Goal: Task Accomplishment & Management: Complete application form

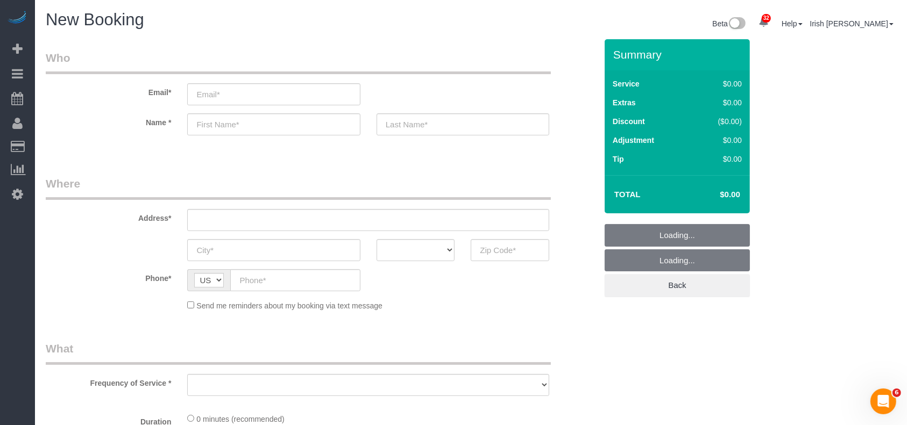
select select "object:1063"
select select "3"
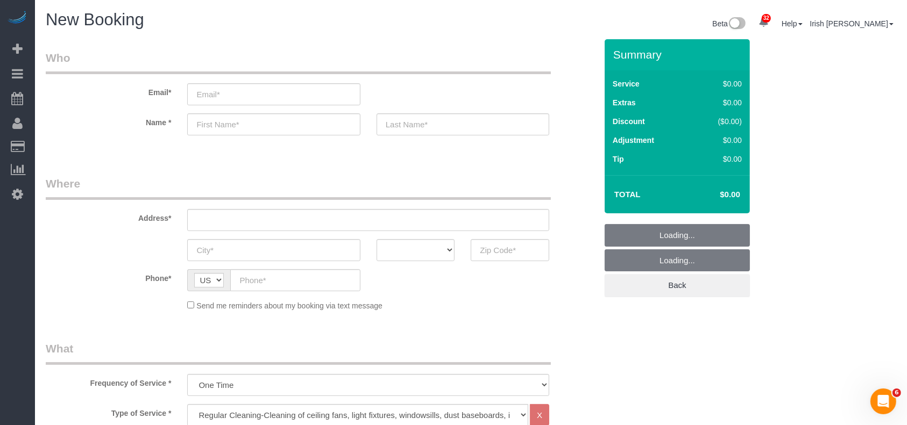
select select "object:1122"
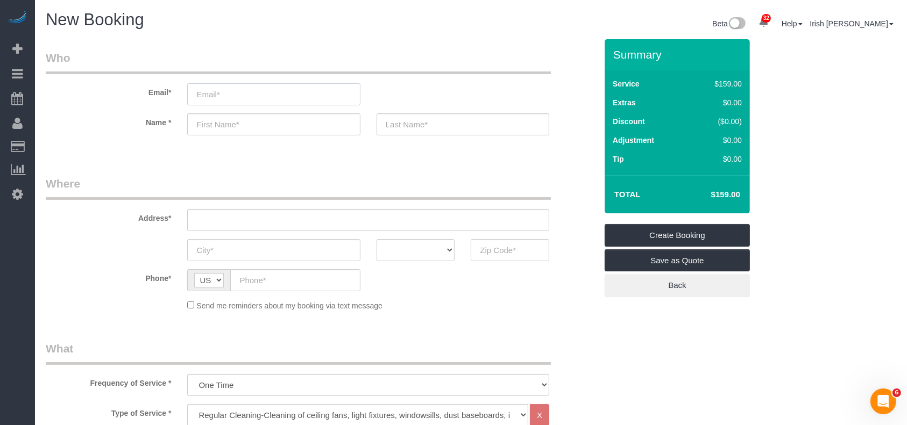
click at [236, 98] on input "email" at bounding box center [273, 94] width 173 height 22
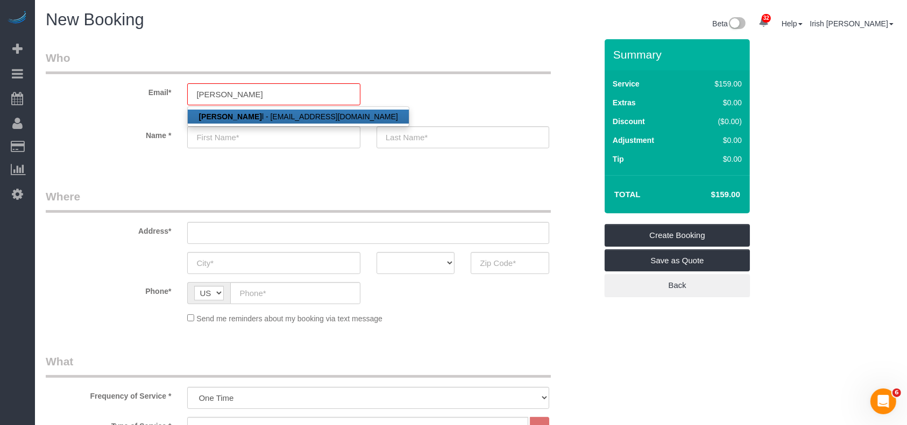
click at [273, 117] on link "[PERSON_NAME] l - [EMAIL_ADDRESS][DOMAIN_NAME]" at bounding box center [298, 117] width 220 height 14
type input "[EMAIL_ADDRESS][DOMAIN_NAME]"
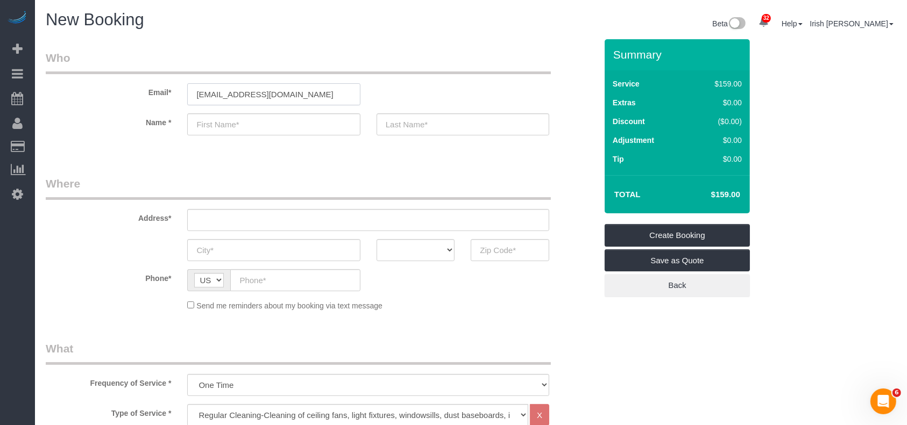
type input "[PERSON_NAME]"
type input "[PHONE_NUMBER]"
click at [240, 217] on input "text" at bounding box center [368, 220] width 362 height 22
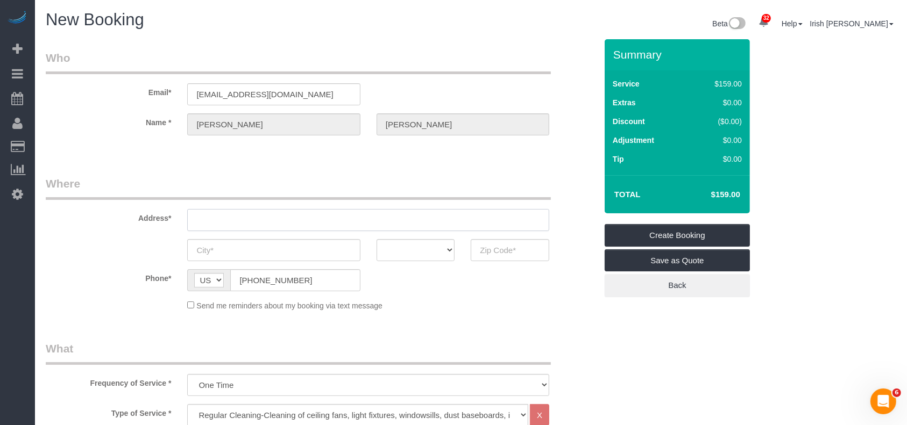
paste input "[STREET_ADDRESS]"
type input "5923 MOONMIST DR"
type input "[GEOGRAPHIC_DATA]"
select select "[GEOGRAPHIC_DATA]"
type input "77081"
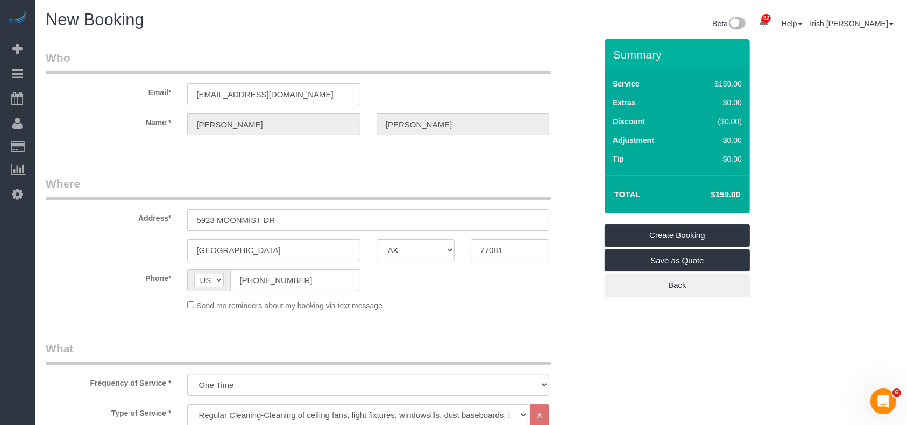
click at [287, 220] on input "5923 MOONMIST DR" at bounding box center [368, 220] width 362 height 22
click at [336, 217] on input "5923 MOONMIST DR" at bounding box center [368, 220] width 362 height 22
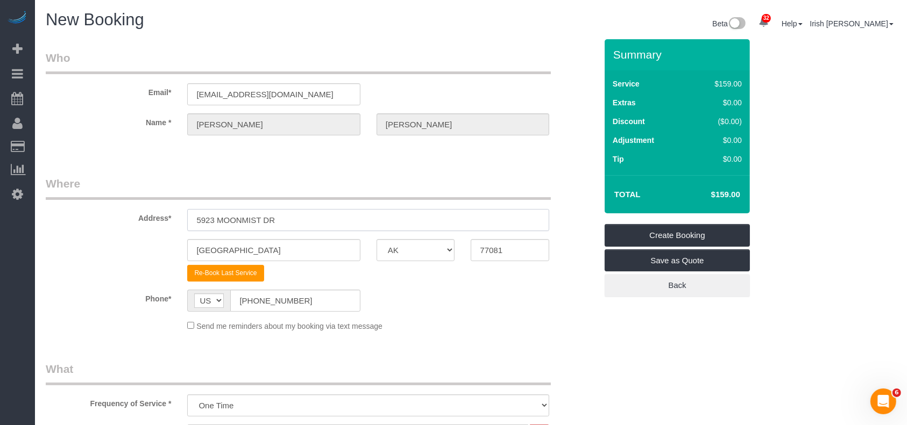
click at [224, 222] on input "5923 MOONMIST DR" at bounding box center [368, 220] width 362 height 22
paste input "[STREET_ADDRESS]"
click at [281, 217] on input "[STREET_ADDRESS]" at bounding box center [368, 220] width 362 height 22
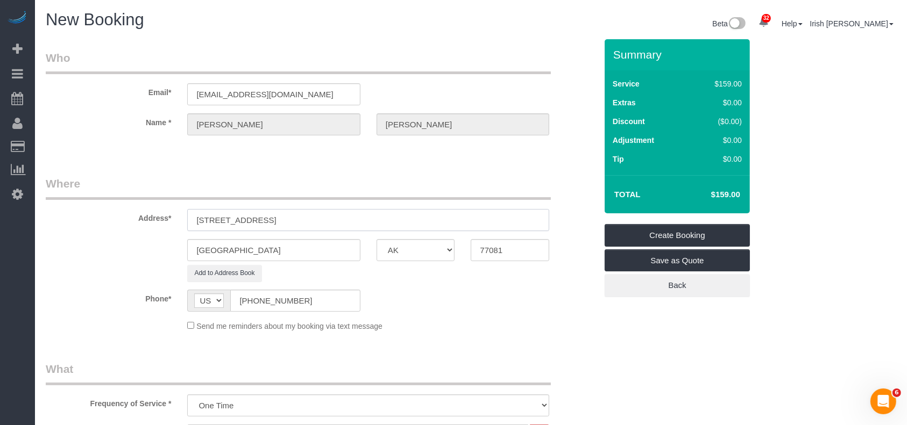
click at [281, 217] on input "[STREET_ADDRESS]" at bounding box center [368, 220] width 362 height 22
type input "[STREET_ADDRESS]"
drag, startPoint x: 251, startPoint y: 252, endPoint x: 89, endPoint y: 247, distance: 161.4
click at [89, 247] on div "[GEOGRAPHIC_DATA] AK AL AR AZ CA CO CT DC DE [GEOGRAPHIC_DATA] [GEOGRAPHIC_DATA…" at bounding box center [321, 250] width 567 height 22
paste input "Spring"
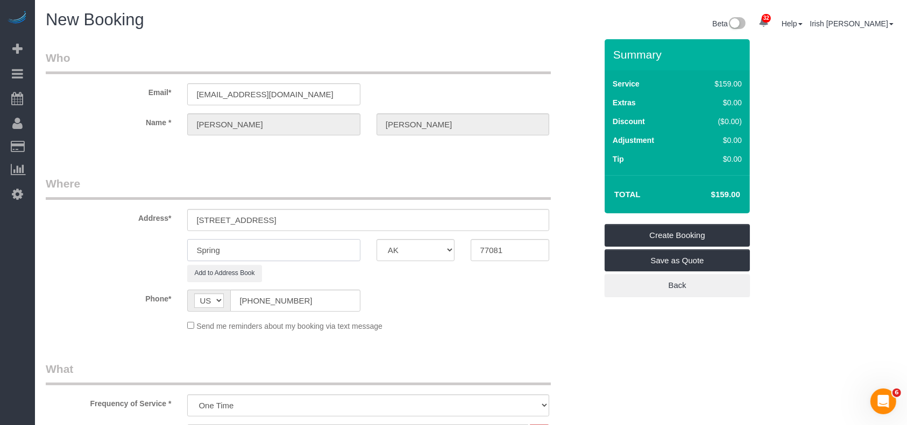
type input "Spring"
click at [329, 219] on input "[STREET_ADDRESS]" at bounding box center [368, 220] width 362 height 22
click at [305, 213] on input "[STREET_ADDRESS]" at bounding box center [368, 220] width 362 height 22
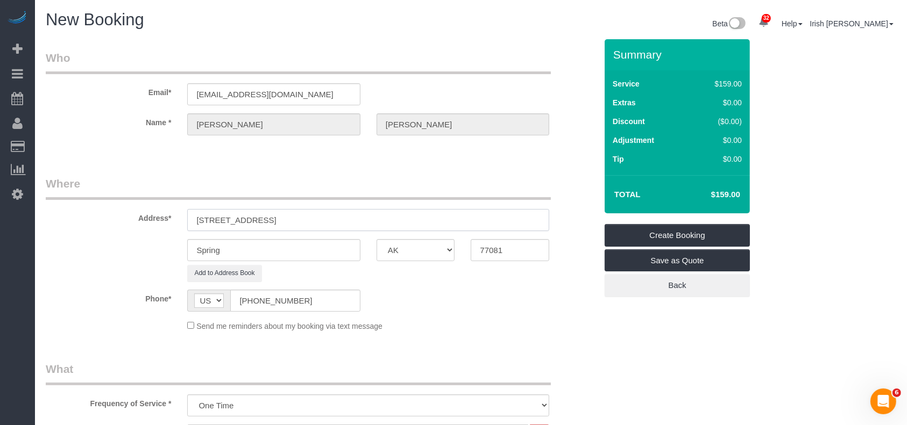
click at [318, 219] on input "[STREET_ADDRESS]" at bounding box center [368, 220] width 362 height 22
click at [318, 220] on input "[STREET_ADDRESS]" at bounding box center [368, 220] width 362 height 22
drag, startPoint x: 510, startPoint y: 254, endPoint x: 436, endPoint y: 254, distance: 74.2
click at [436, 254] on div "Spring AK AL AR AZ CA CO CT DC DE [GEOGRAPHIC_DATA] [GEOGRAPHIC_DATA] HI IA ID …" at bounding box center [321, 250] width 567 height 22
paste input "386"
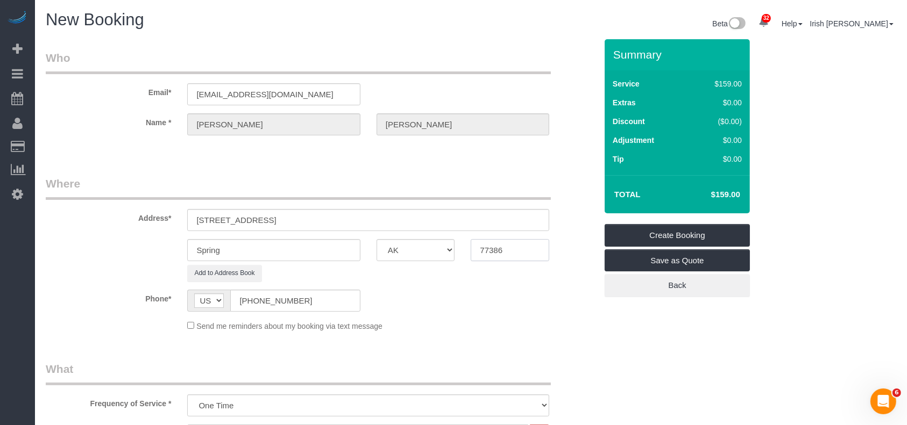
type input "77386"
drag, startPoint x: 326, startPoint y: 217, endPoint x: 267, endPoint y: 220, distance: 59.2
click at [267, 220] on input "[STREET_ADDRESS]" at bounding box center [368, 220] width 362 height 22
drag, startPoint x: 267, startPoint y: 220, endPoint x: 276, endPoint y: 222, distance: 9.4
click at [267, 220] on input "[STREET_ADDRESS]" at bounding box center [368, 220] width 362 height 22
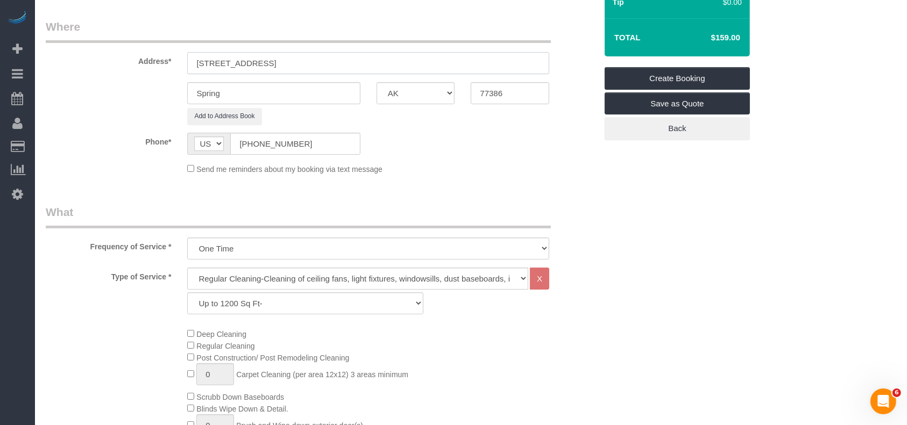
scroll to position [149, 0]
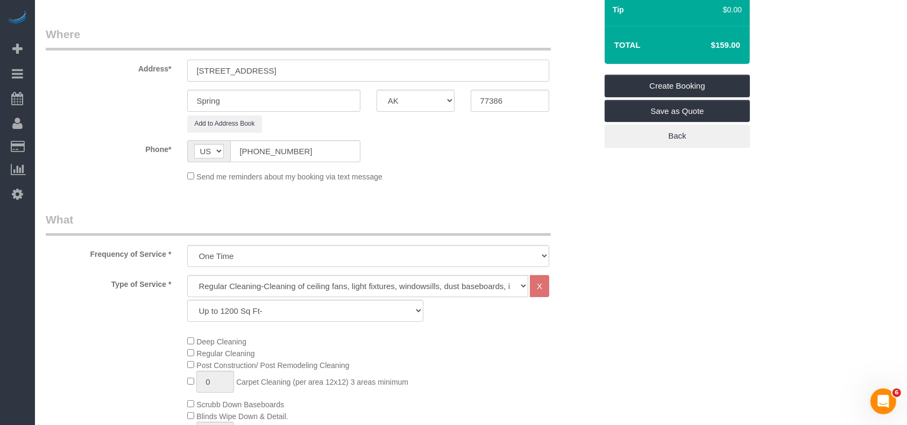
drag, startPoint x: 277, startPoint y: 4, endPoint x: 390, endPoint y: 35, distance: 116.6
click at [390, 35] on fieldset "Where Address* [STREET_ADDRESS] Spring AK AL AR AZ CA CO CT DC DE [GEOGRAPHIC_D…" at bounding box center [321, 108] width 551 height 164
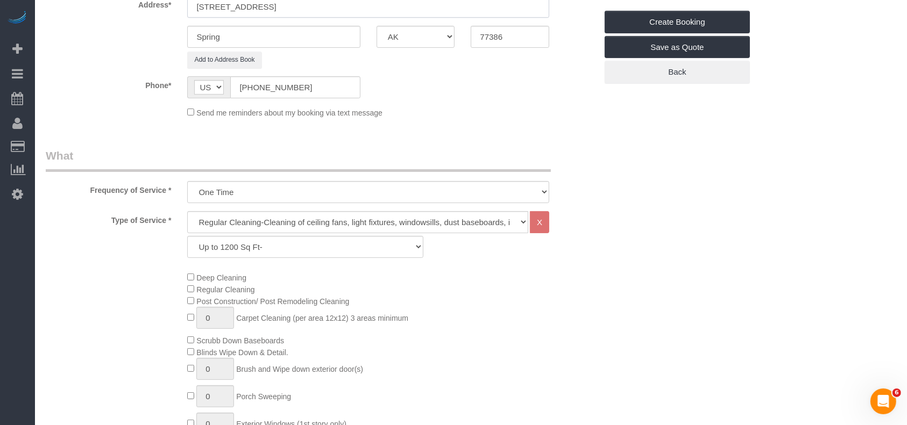
scroll to position [365, 0]
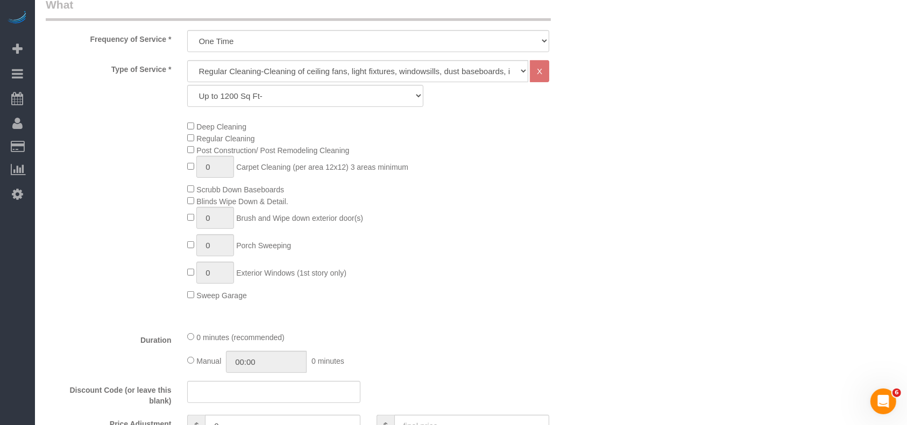
type input "[STREET_ADDRESS]"
click at [258, 92] on select "Up to 1200 Sq Ft- [DATE]-[DATE] Sq Ft [DATE]-[DATE] Sq Ft [DATE]-[DATE] Sq Ft […" at bounding box center [305, 96] width 236 height 22
select select "59"
click at [187, 85] on select "Up to 1200 Sq Ft- [DATE]-[DATE] Sq Ft [DATE]-[DATE] Sq Ft [DATE]-[DATE] Sq Ft […" at bounding box center [305, 96] width 236 height 22
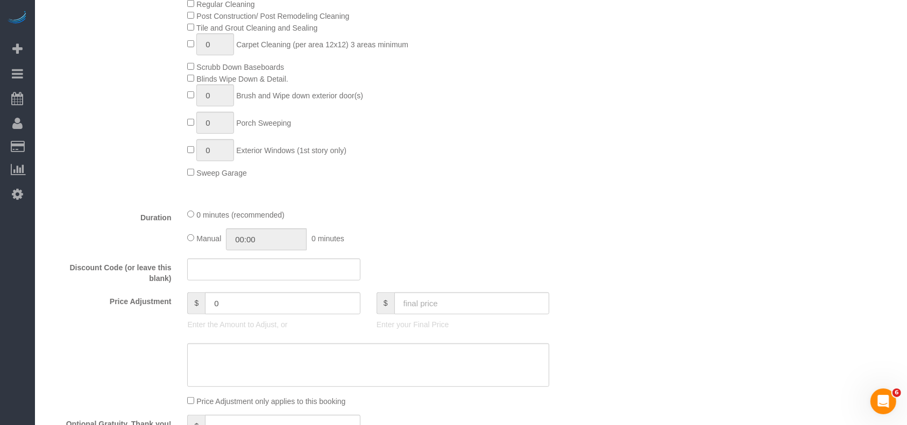
scroll to position [651, 0]
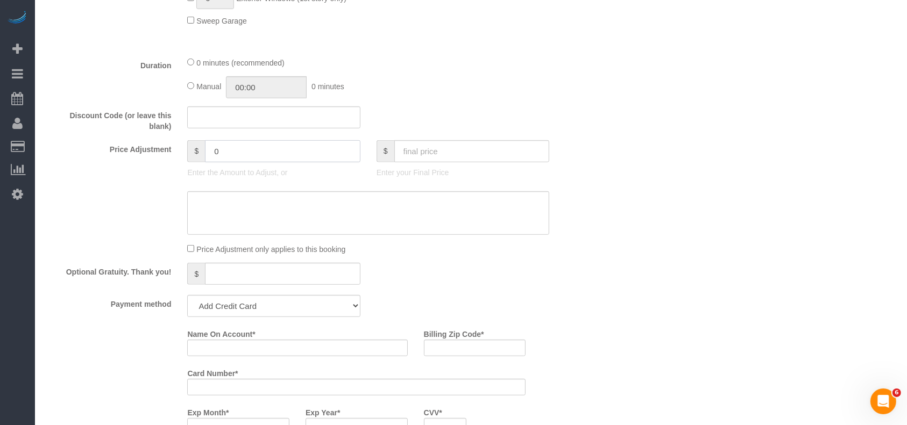
drag, startPoint x: 228, startPoint y: 157, endPoint x: 182, endPoint y: 153, distance: 46.4
click at [182, 153] on div "$ 0 Enter the Amount to Adjust, or" at bounding box center [273, 161] width 189 height 43
click at [242, 142] on input "2" at bounding box center [282, 151] width 155 height 22
paste input "5"
drag, startPoint x: 232, startPoint y: 155, endPoint x: 188, endPoint y: 160, distance: 44.8
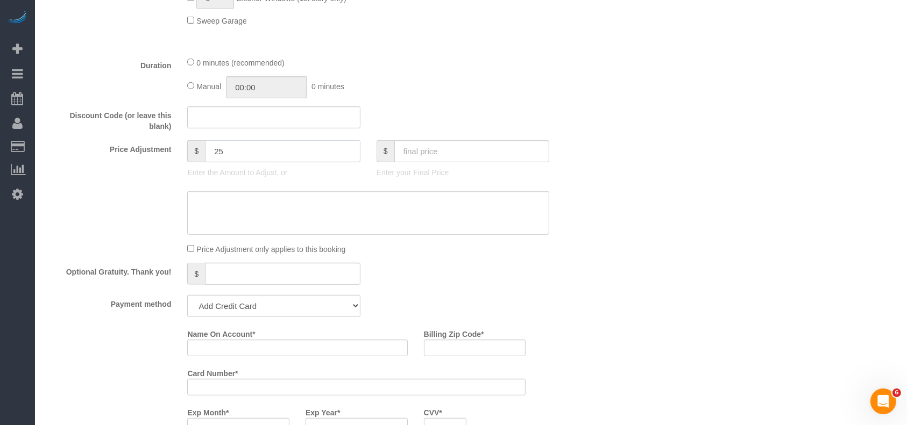
click at [191, 160] on div "$ 25" at bounding box center [273, 151] width 173 height 22
type input "25"
click at [189, 160] on span "$" at bounding box center [196, 151] width 18 height 22
click at [190, 153] on div "$ 25" at bounding box center [273, 151] width 173 height 22
click at [280, 239] on sui-booking-price-adjustment "Price Adjustment $ 25 Enter the Amount to Adjust, or $ Enter your Final Price P…" at bounding box center [321, 197] width 551 height 115
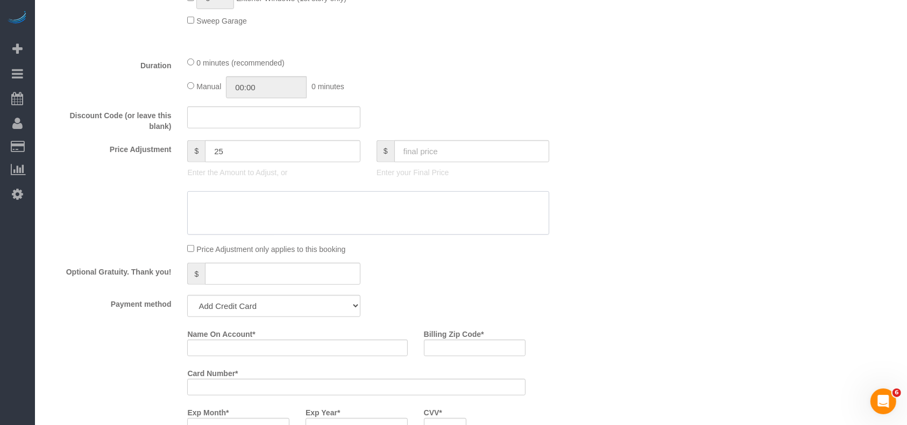
click at [277, 223] on textarea at bounding box center [368, 213] width 362 height 44
paste textarea "25"
click at [194, 202] on textarea at bounding box center [368, 213] width 362 height 44
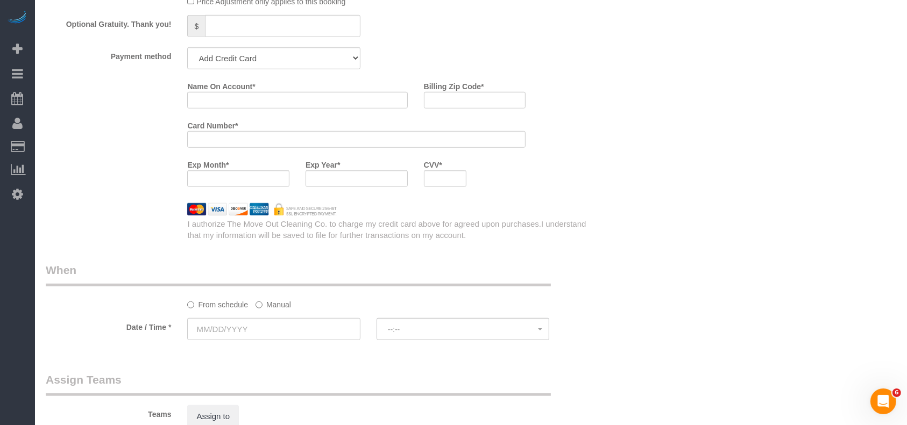
scroll to position [938, 0]
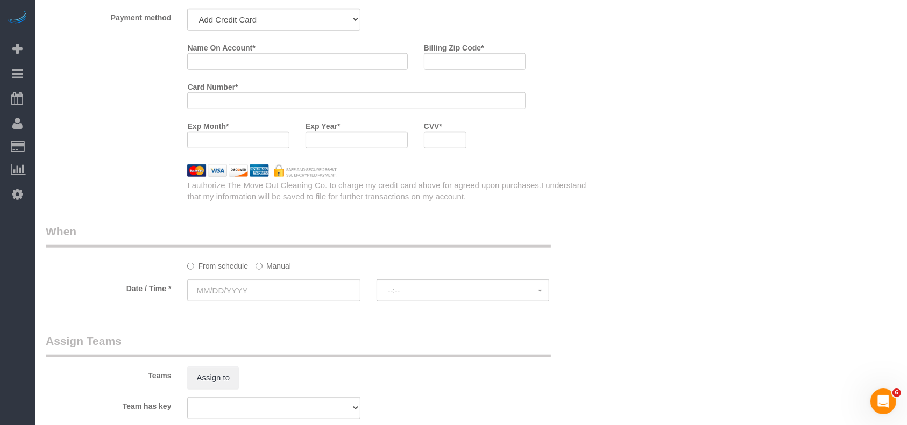
type textarea "$25 travel fee"
click at [280, 21] on select "Add Credit Card Cash Check Paypal" at bounding box center [273, 20] width 173 height 22
select select "string:check"
click at [187, 11] on select "Add Credit Card Cash Check Paypal" at bounding box center [273, 20] width 173 height 22
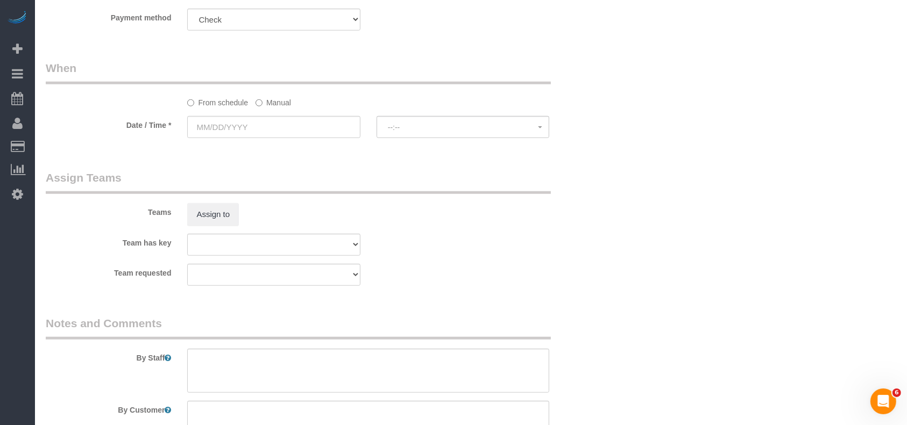
click at [267, 102] on label "Manual" at bounding box center [272, 101] width 35 height 15
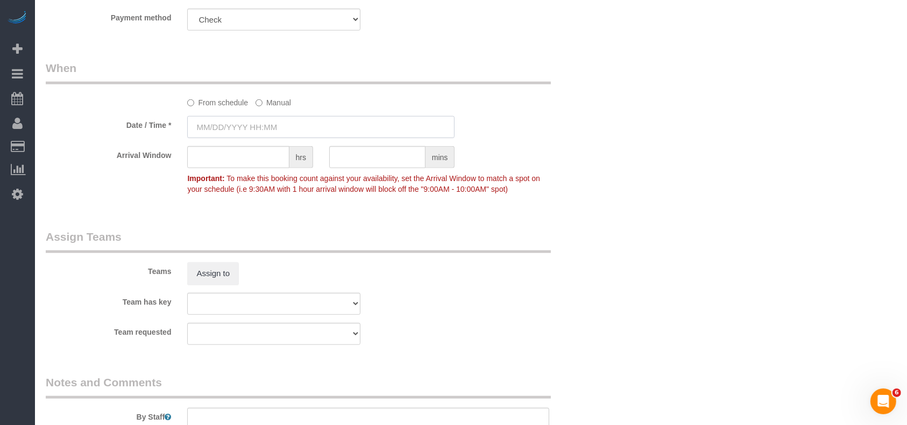
click at [258, 130] on input "text" at bounding box center [320, 127] width 267 height 22
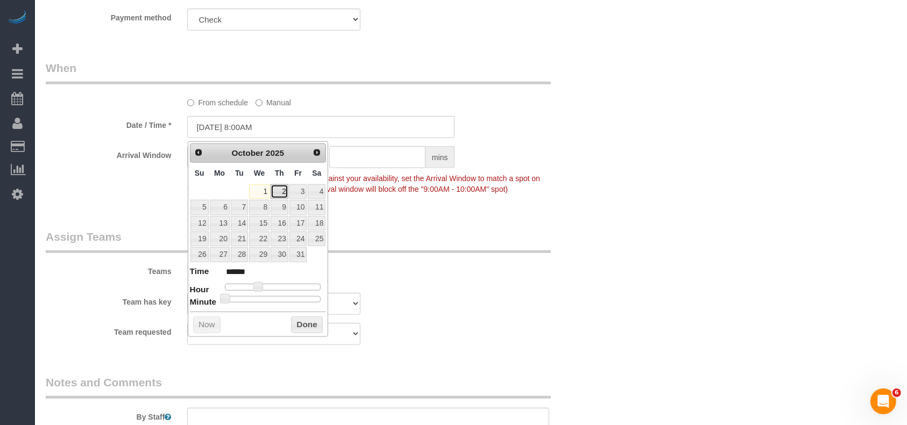
click at [284, 192] on link "2" at bounding box center [279, 191] width 18 height 15
type input "[DATE] 8:00AM"
drag, startPoint x: 304, startPoint y: 327, endPoint x: 317, endPoint y: 316, distance: 16.7
click at [304, 327] on button "Done" at bounding box center [307, 325] width 32 height 17
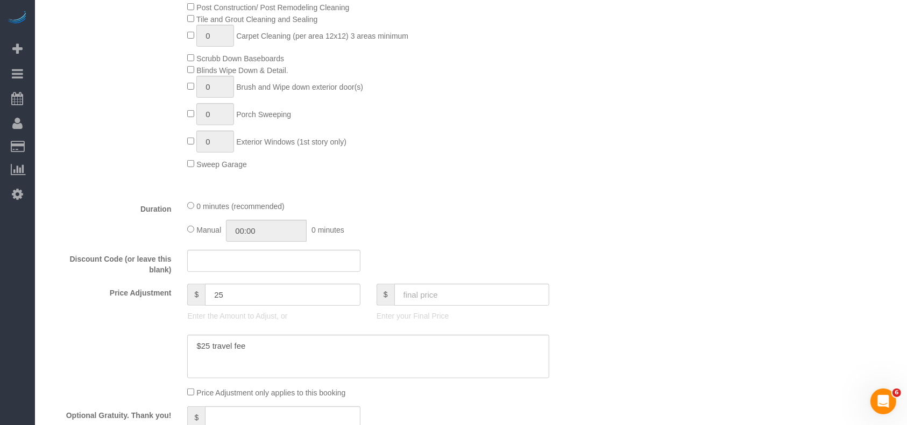
scroll to position [436, 0]
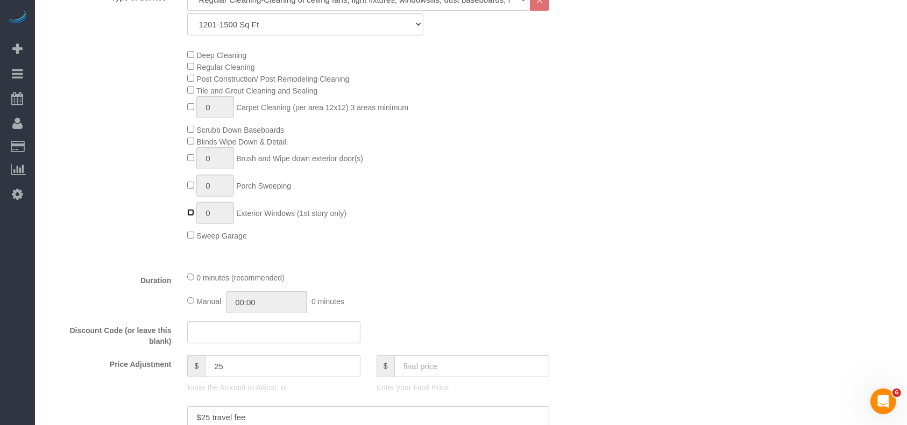
type input "1"
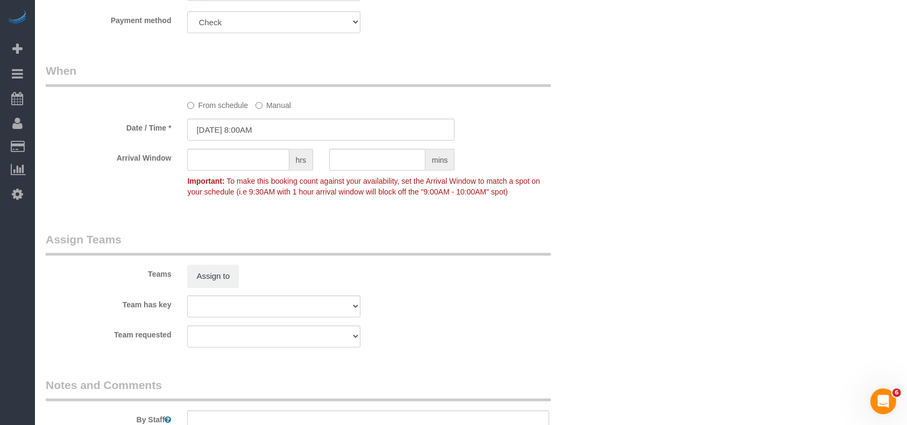
scroll to position [1081, 0]
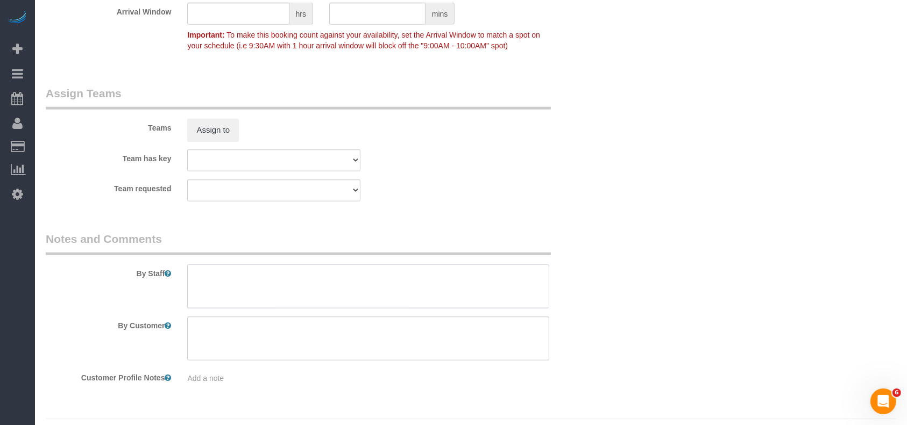
click at [215, 273] on textarea at bounding box center [368, 287] width 362 height 44
paste textarea "Home is vacant on combo 1230 Please do a complete clean including appliances an…"
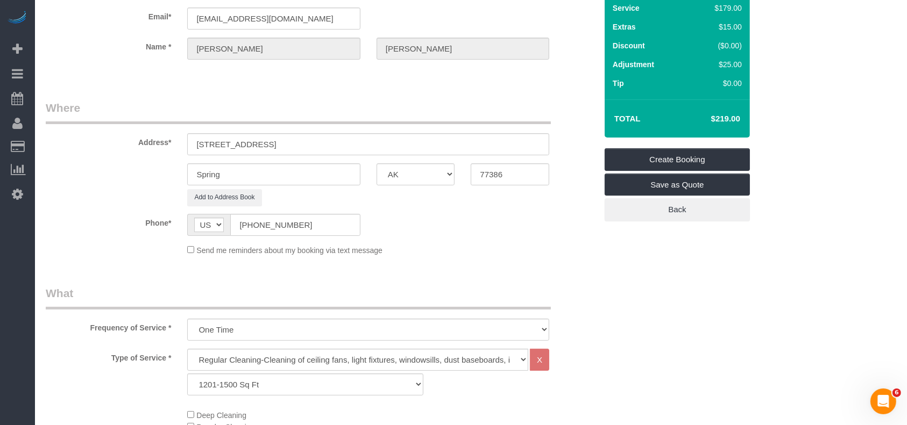
scroll to position [0, 0]
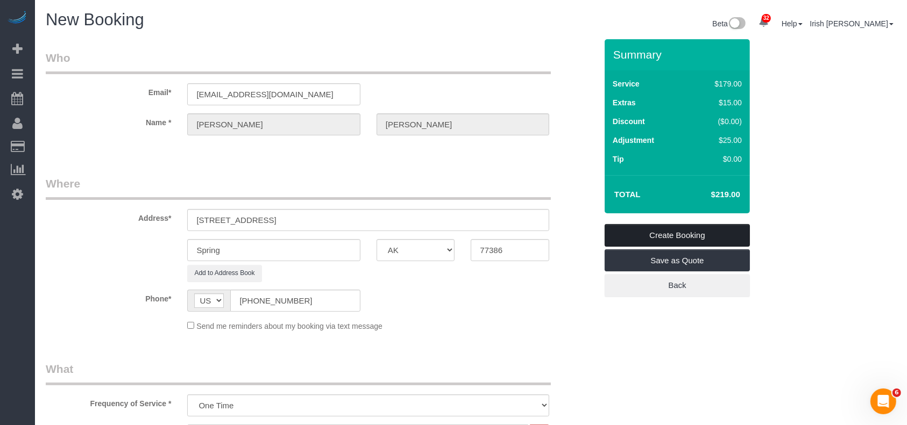
type textarea "Home is vacant on combo 1230 Please do a complete clean including appliances an…"
drag, startPoint x: 700, startPoint y: 238, endPoint x: 700, endPoint y: 229, distance: 9.7
click at [700, 239] on link "Create Booking" at bounding box center [676, 235] width 145 height 23
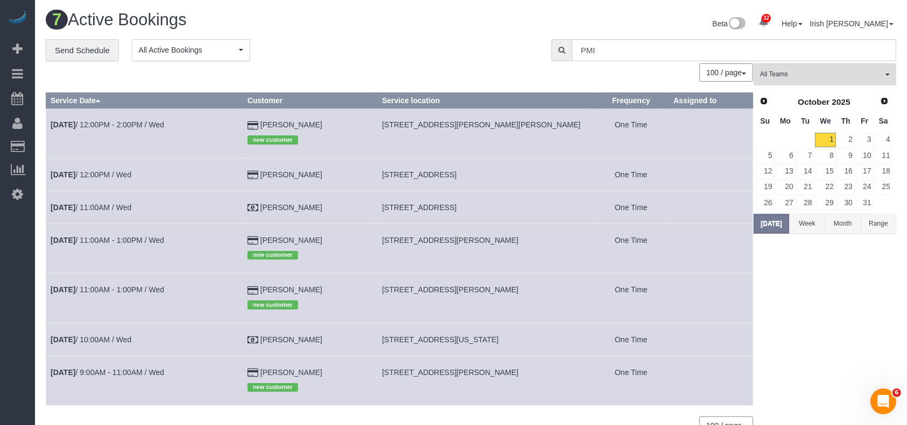
click at [111, 118] on td "[DATE] 12:00PM - 2:00PM / Wed" at bounding box center [144, 133] width 197 height 49
click at [133, 123] on link "[DATE] 12:00PM - 2:00PM / Wed" at bounding box center [107, 124] width 113 height 9
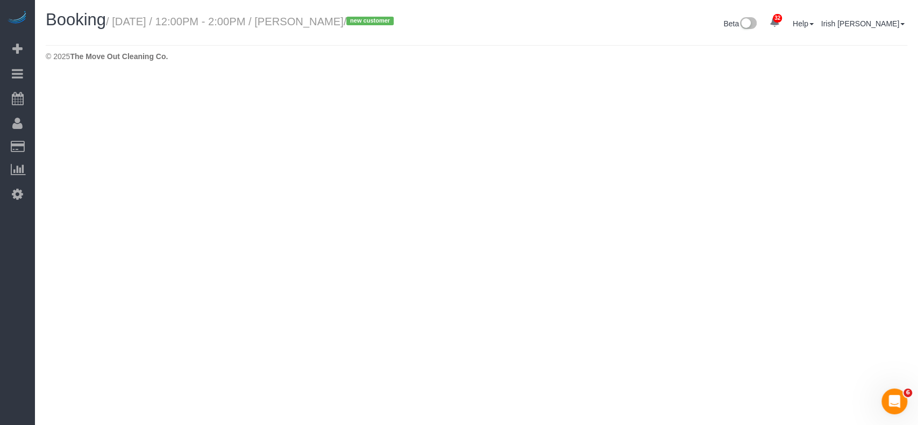
select select "[GEOGRAPHIC_DATA]"
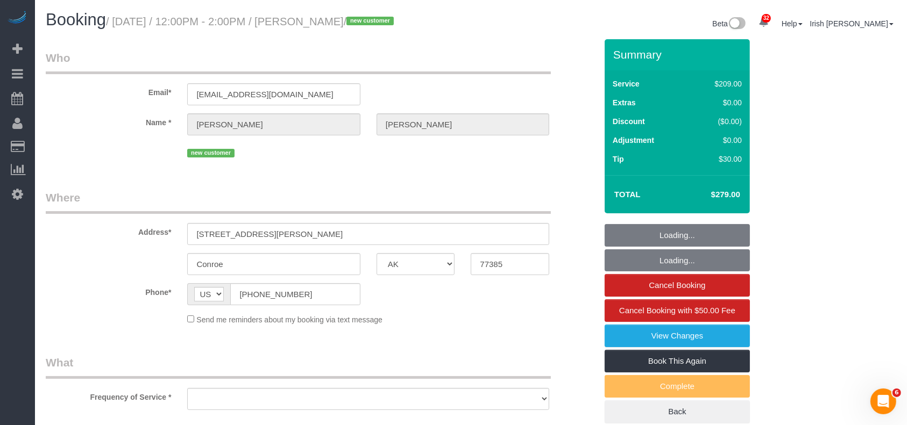
select select "string:fspay-269a3774-afd9-47a5-a0ac-9385a0e65867"
select select "spot1"
select select "object:1794"
select select "3"
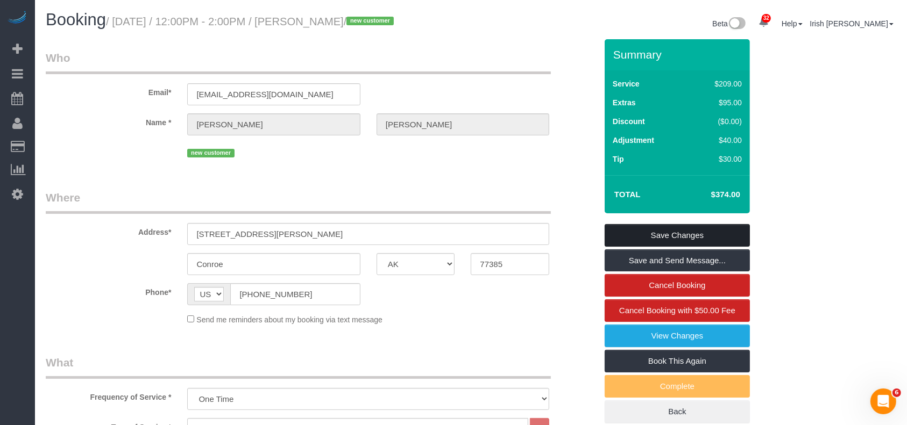
click at [658, 234] on link "Save Changes" at bounding box center [676, 235] width 145 height 23
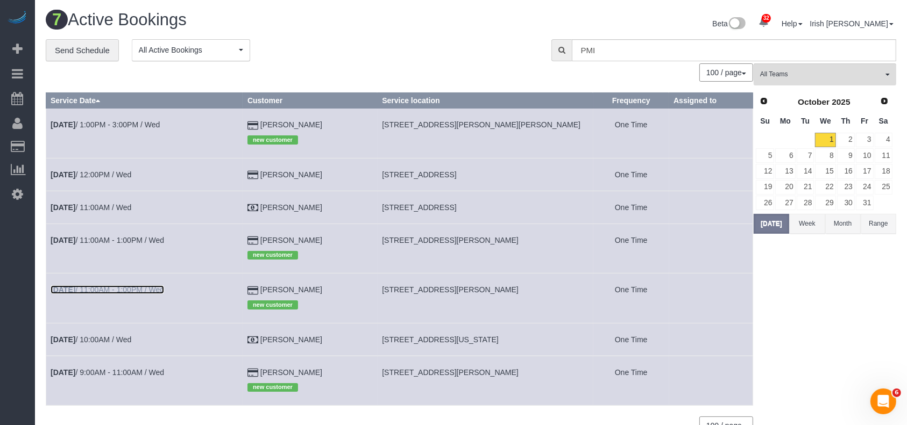
click at [146, 290] on link "[DATE] 11:00AM - 1:00PM / Wed" at bounding box center [107, 290] width 113 height 9
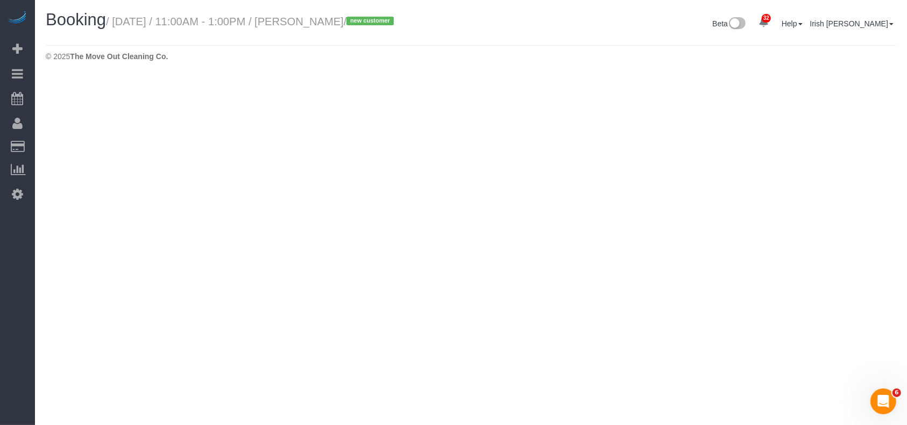
select select "[GEOGRAPHIC_DATA]"
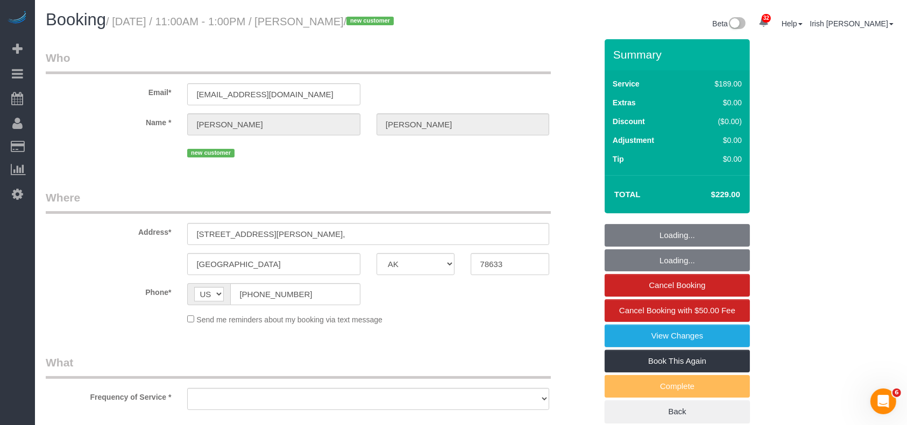
select select "3"
select select "object:2362"
select select "string:fspay-c1b7822e-4c2e-4ded-b6b7-94851d85039b"
select select "object:2374"
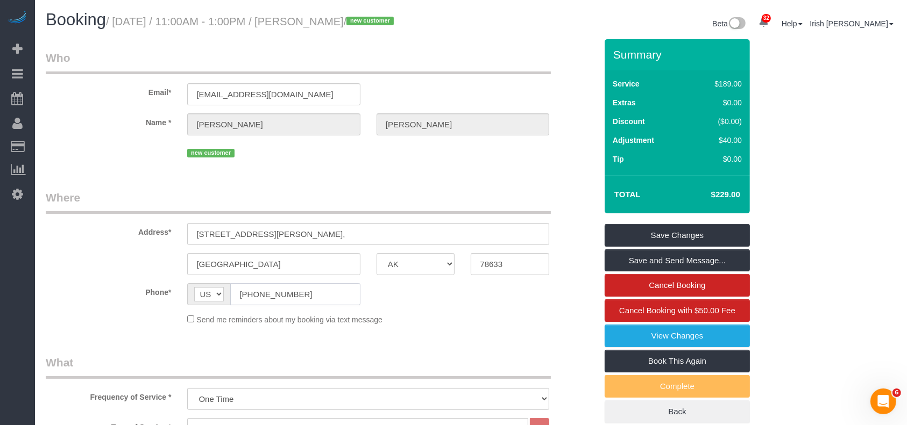
drag, startPoint x: 224, startPoint y: 292, endPoint x: 210, endPoint y: 288, distance: 15.3
click at [206, 295] on div "AF AL DZ AD AO AI AQ AG AR AM AW AU AT AZ BS BH BD BB BY BE BZ BJ BM BT BO BA B…" at bounding box center [273, 294] width 173 height 22
